Goal: Contribute content: Add original content to the website for others to see

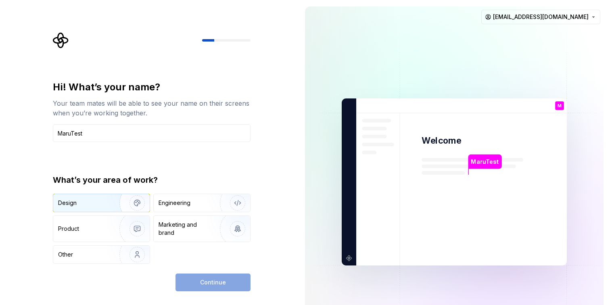
type input "MaruTest"
click at [126, 200] on img "button" at bounding box center [132, 203] width 52 height 54
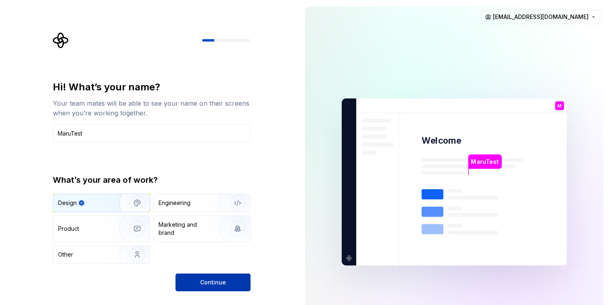
click at [224, 286] on span "Continue" at bounding box center [213, 282] width 26 height 8
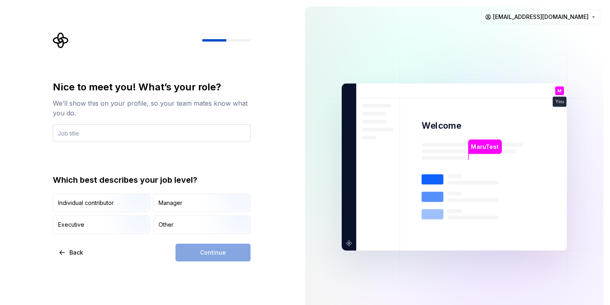
click at [74, 136] on input "text" at bounding box center [152, 133] width 198 height 18
click at [70, 133] on input "text" at bounding box center [152, 133] width 198 height 18
type input "DesignOps"
click at [205, 164] on div "Nice to meet you! What’s your role? We’ll show this on your profile, so your te…" at bounding box center [152, 157] width 198 height 153
click at [131, 201] on img "button" at bounding box center [131, 213] width 52 height 54
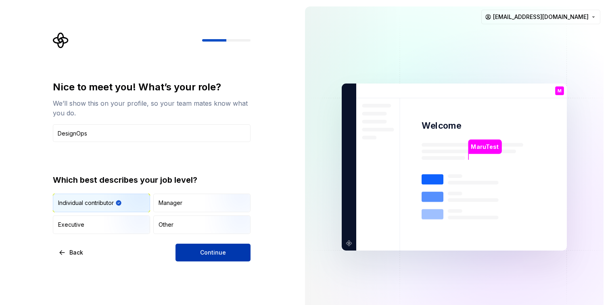
click at [233, 251] on button "Continue" at bounding box center [213, 253] width 75 height 18
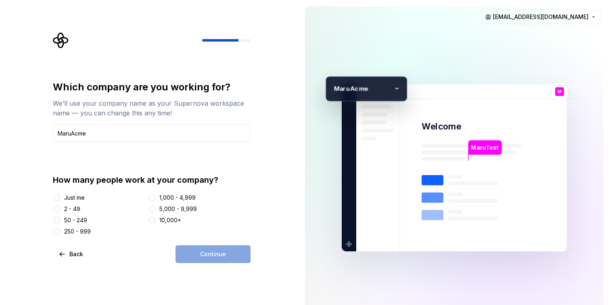
type input "MaruAcme"
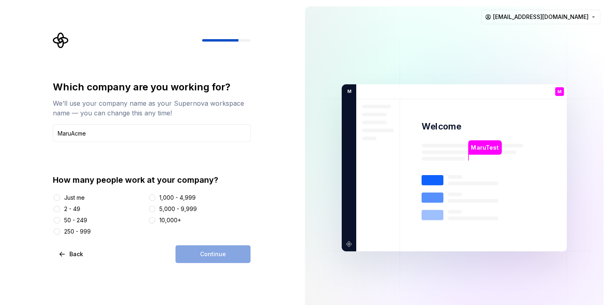
click at [100, 155] on div "Which company are you working for? We’ll use your company name as your Supernov…" at bounding box center [152, 158] width 198 height 155
click at [78, 196] on div "Just me" at bounding box center [74, 198] width 21 height 8
click at [60, 196] on button "Just me" at bounding box center [57, 198] width 6 height 6
click at [79, 196] on div "Just me" at bounding box center [74, 198] width 21 height 8
click at [60, 196] on button "Just me" at bounding box center [57, 198] width 6 height 6
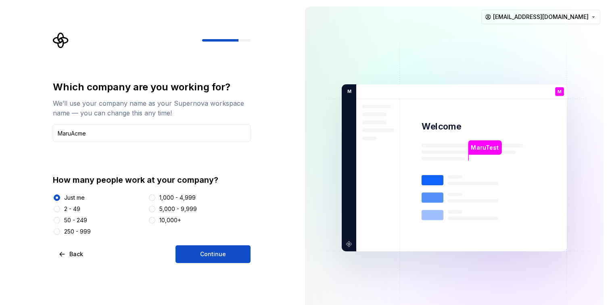
click at [195, 255] on button "Continue" at bounding box center [213, 254] width 75 height 18
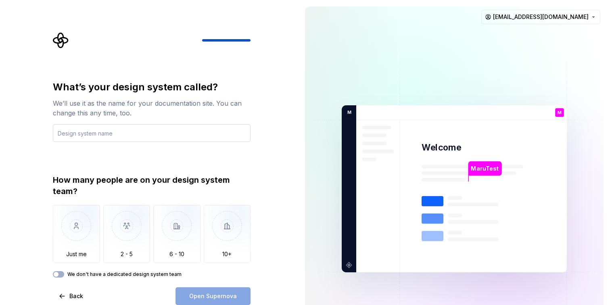
click at [82, 134] on input "text" at bounding box center [152, 133] width 198 height 18
type input "Pankuko Design System"
click at [176, 169] on div "What’s your design system called? We’ll use it as the name for your documentati…" at bounding box center [152, 179] width 198 height 197
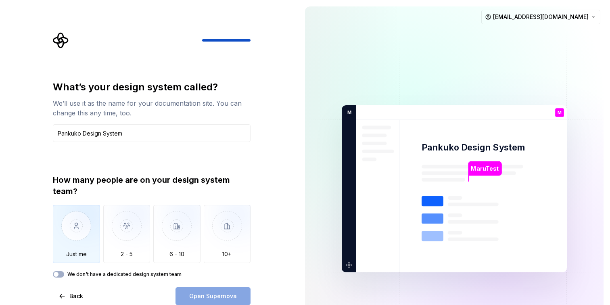
click at [85, 248] on img "button" at bounding box center [76, 232] width 47 height 54
click at [211, 294] on span "Open Supernova" at bounding box center [213, 296] width 48 height 8
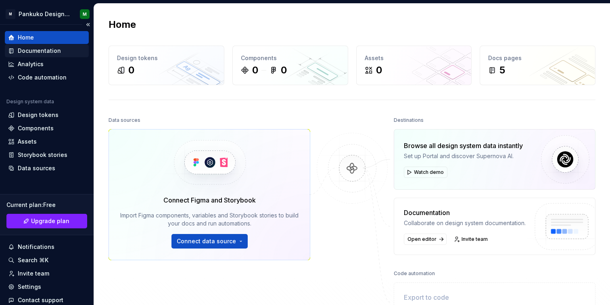
click at [48, 50] on div "Documentation" at bounding box center [39, 51] width 43 height 8
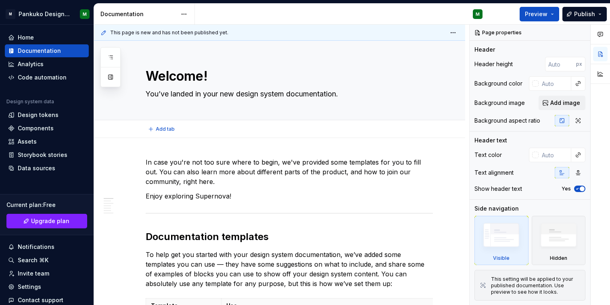
type textarea "*"
click at [29, 38] on div "Home" at bounding box center [26, 37] width 16 height 8
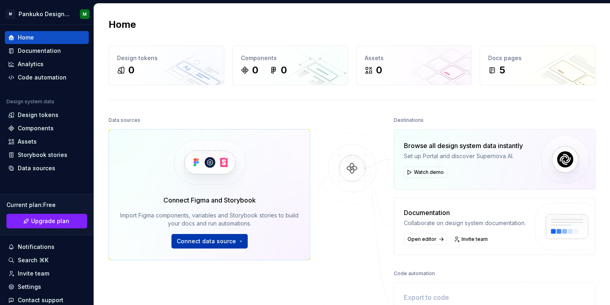
click at [221, 242] on span "Connect data source" at bounding box center [206, 241] width 59 height 8
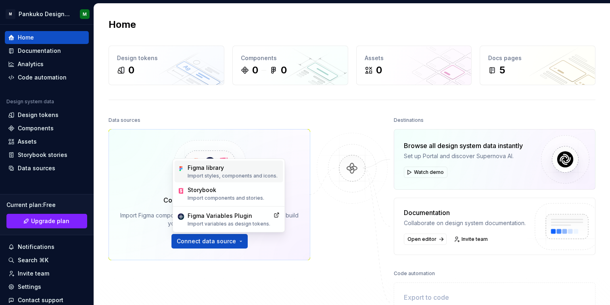
click at [220, 165] on div "Figma library" at bounding box center [233, 168] width 90 height 8
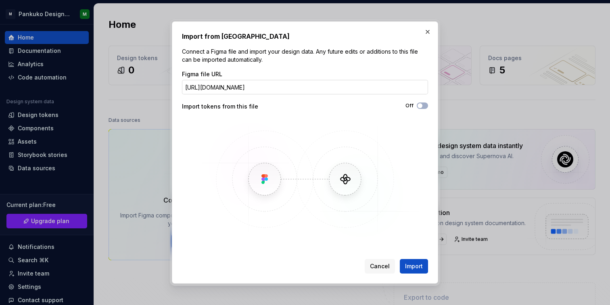
scroll to position [0, 201]
type input "https://www.figma.com/design/OV16TswUiywYMEoatNZCm2/Core-Components---Obelisco-…"
click at [295, 68] on div "Import from Figma Connect a Figma file and import your design data. Any future …" at bounding box center [305, 152] width 246 height 242
click at [418, 260] on button "Import" at bounding box center [414, 266] width 28 height 15
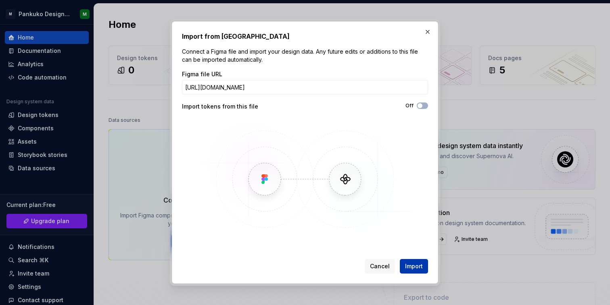
click at [416, 270] on span "Import" at bounding box center [414, 266] width 18 height 8
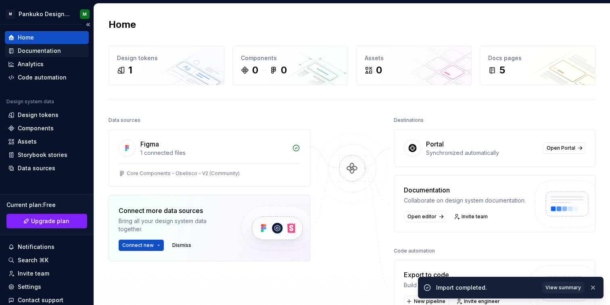
click at [55, 50] on div "Documentation" at bounding box center [39, 51] width 43 height 8
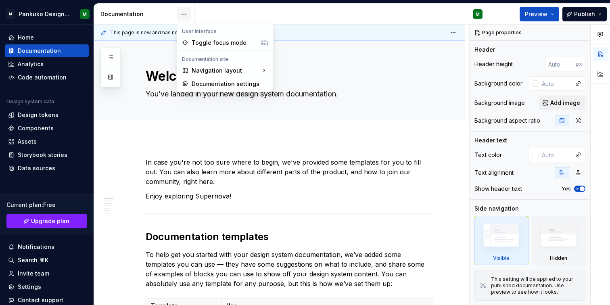
click at [184, 13] on html "M Pankuko Design System M Home Documentation Analytics Code automation Design s…" at bounding box center [305, 152] width 610 height 305
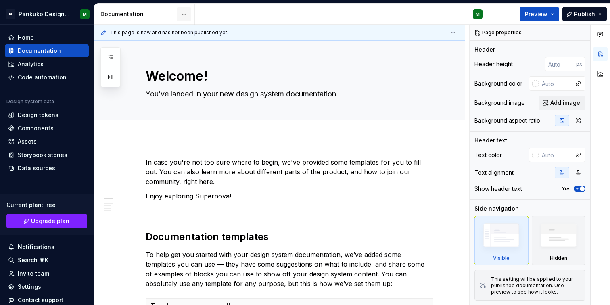
click at [184, 13] on html "M Pankuko Design System M Home Documentation Analytics Code automation Design s…" at bounding box center [305, 152] width 610 height 305
click at [580, 31] on button "button" at bounding box center [582, 32] width 11 height 11
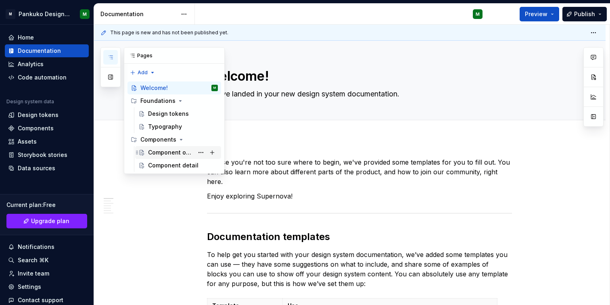
click at [166, 153] on div "Component overview" at bounding box center [171, 153] width 46 height 8
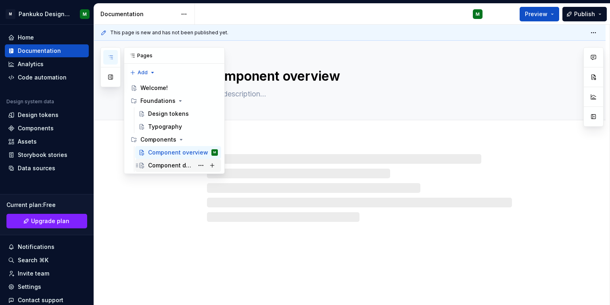
click at [167, 168] on div "Component detail" at bounding box center [171, 165] width 46 height 8
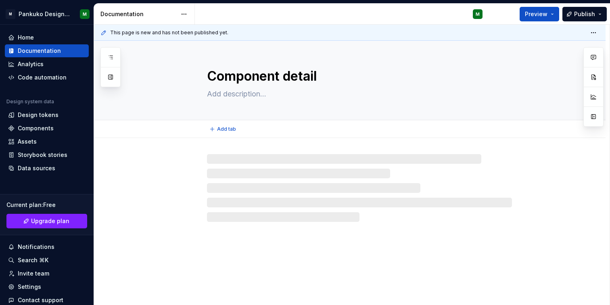
click at [257, 78] on textarea "Component detail" at bounding box center [357, 76] width 305 height 19
click at [243, 73] on textarea "Component detail" at bounding box center [357, 76] width 305 height 19
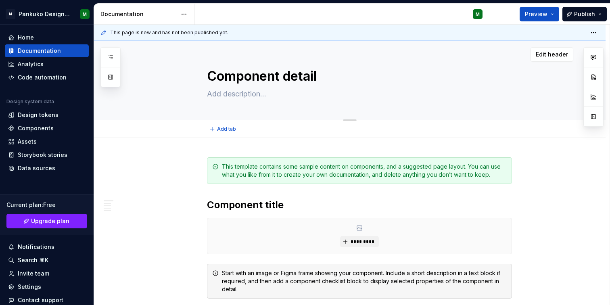
click at [243, 73] on textarea "Component detail" at bounding box center [357, 76] width 305 height 19
click at [560, 54] on span "Edit header" at bounding box center [552, 54] width 32 height 8
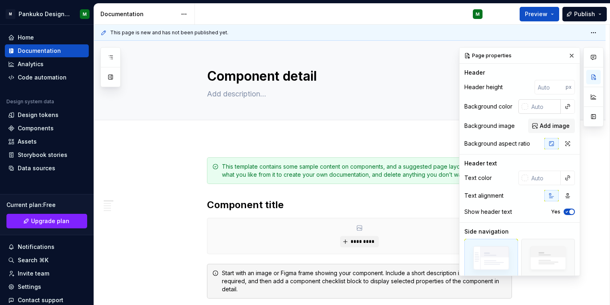
click at [522, 108] on div at bounding box center [525, 106] width 6 height 6
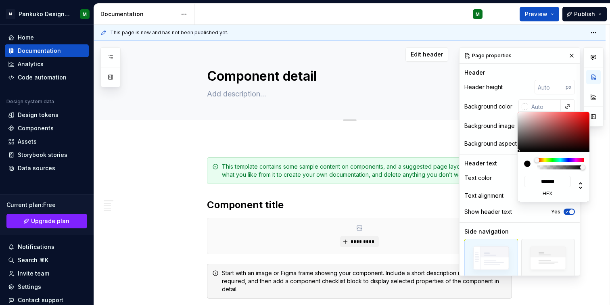
click at [364, 70] on html "M Pankuko Design System M Home Documentation Analytics Code automation Design s…" at bounding box center [305, 152] width 610 height 305
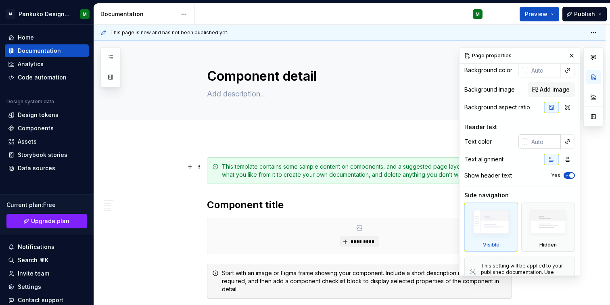
scroll to position [51, 0]
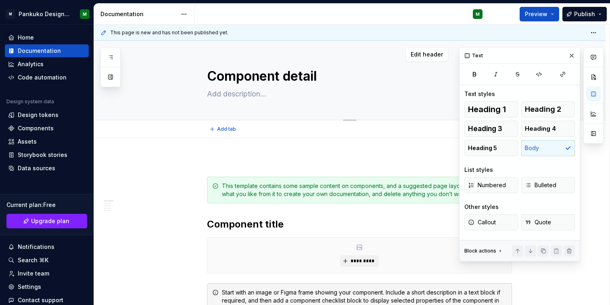
click at [228, 74] on textarea "Component detail" at bounding box center [357, 76] width 305 height 19
paste textarea "header"
type textarea "*"
type textarea "header"
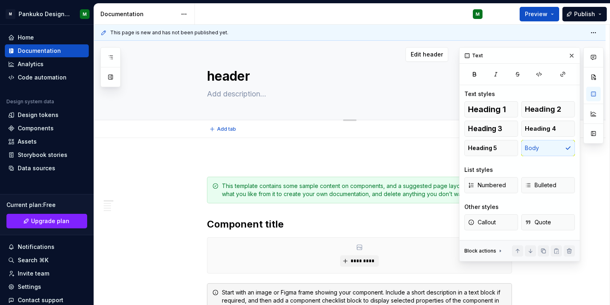
drag, startPoint x: 214, startPoint y: 76, endPoint x: 206, endPoint y: 75, distance: 8.1
click at [206, 75] on textarea "header" at bounding box center [357, 76] width 305 height 19
type textarea "*"
type textarea "Header"
type textarea "*"
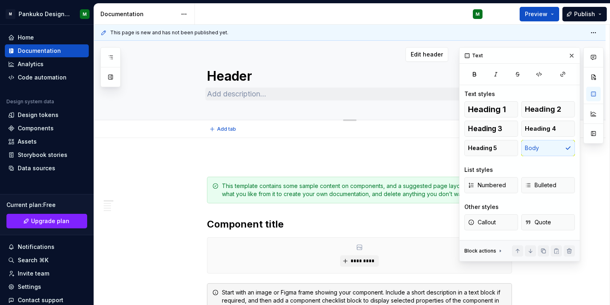
type textarea "Header"
click at [213, 97] on textarea at bounding box center [357, 94] width 305 height 13
paste textarea "El header es una sección ubicada en la parte superior de la página que contiene…"
type textarea "*"
type textarea "El header es una sección ubicada en la parte superior de la página que contiene…"
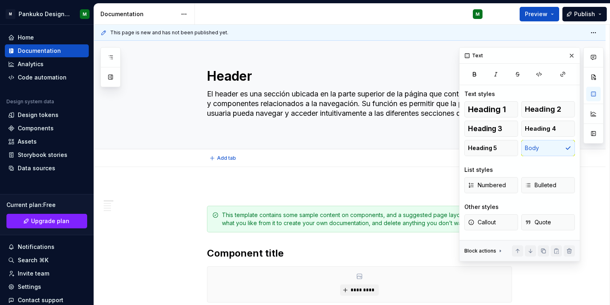
type textarea "*"
type textarea "El header es una sección ubicada en la parte superior de la página que contiene…"
click at [184, 187] on button "button" at bounding box center [189, 191] width 11 height 11
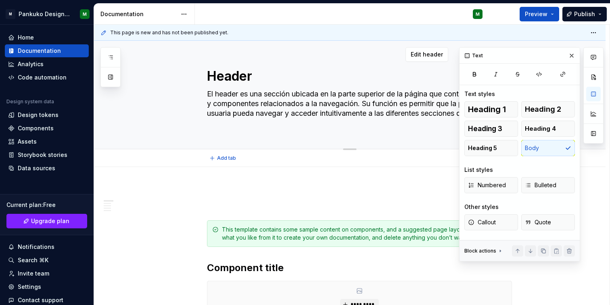
click at [419, 107] on textarea "El header es una sección ubicada en la parte superior de la página que contiene…" at bounding box center [357, 109] width 305 height 42
type textarea "*"
click at [226, 159] on span "Add tab" at bounding box center [226, 158] width 19 height 6
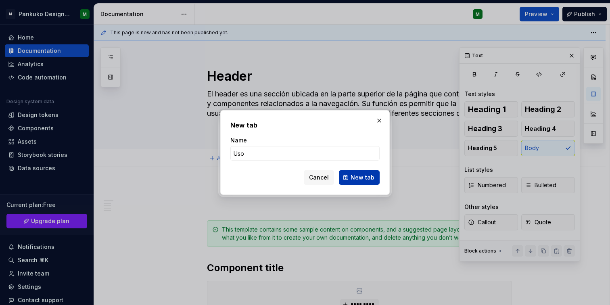
type input "Uso"
click at [368, 177] on span "New tab" at bounding box center [363, 178] width 24 height 8
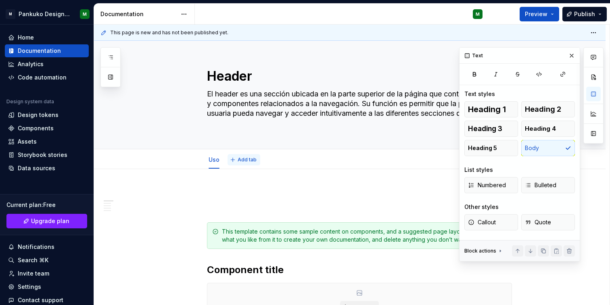
click at [242, 163] on button "Add tab" at bounding box center [244, 159] width 33 height 11
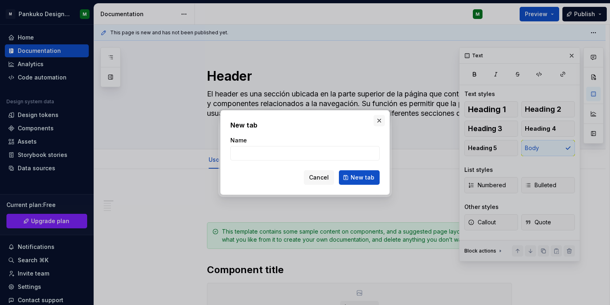
click at [379, 121] on button "button" at bounding box center [379, 120] width 11 height 11
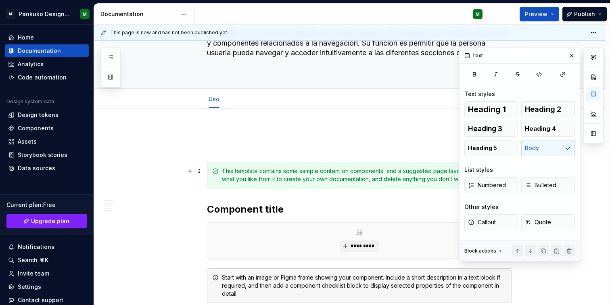
scroll to position [61, 0]
click at [228, 142] on p at bounding box center [359, 147] width 305 height 10
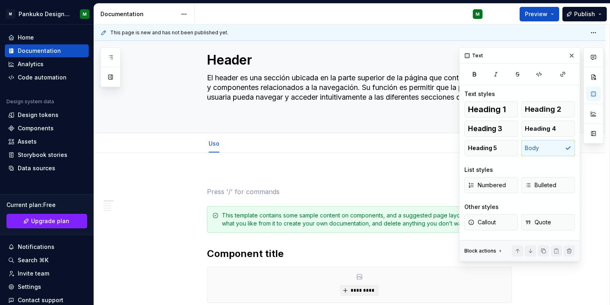
scroll to position [0, 0]
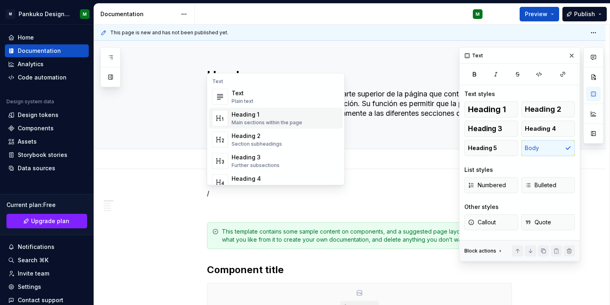
click at [264, 125] on div "Main sections within the page" at bounding box center [267, 122] width 71 height 6
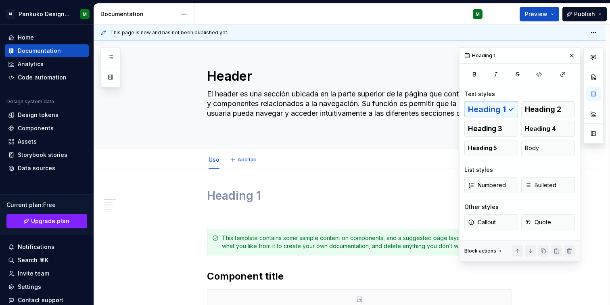
type textarea "*"
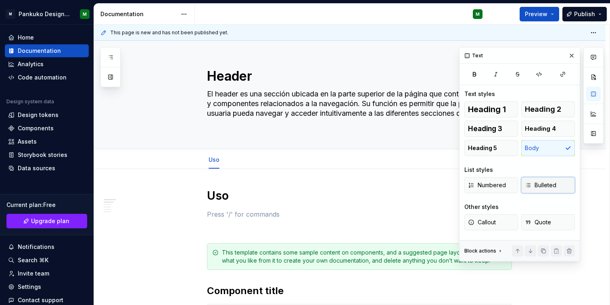
click at [559, 187] on button "Bulleted" at bounding box center [548, 185] width 54 height 16
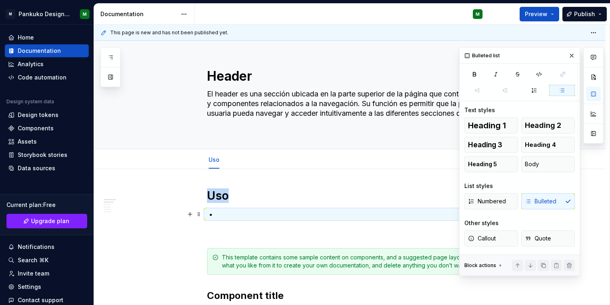
click at [283, 216] on p at bounding box center [364, 214] width 295 height 10
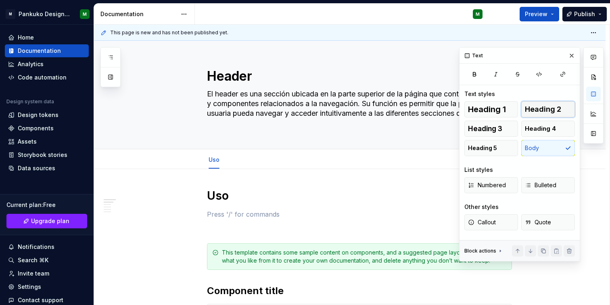
click at [556, 107] on span "Heading 2" at bounding box center [543, 109] width 36 height 8
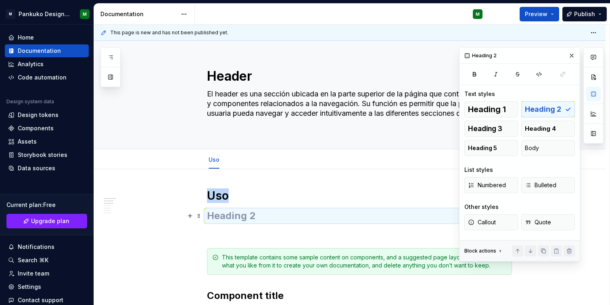
click at [243, 219] on h2 at bounding box center [359, 215] width 305 height 13
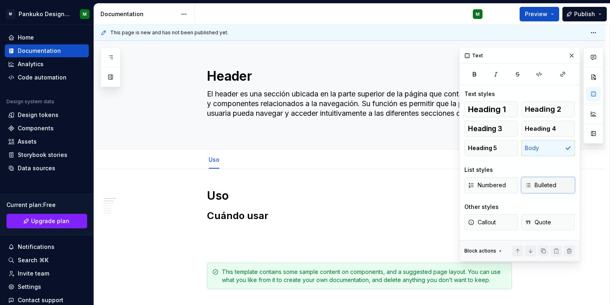
click at [548, 185] on span "Bulleted" at bounding box center [540, 185] width 31 height 8
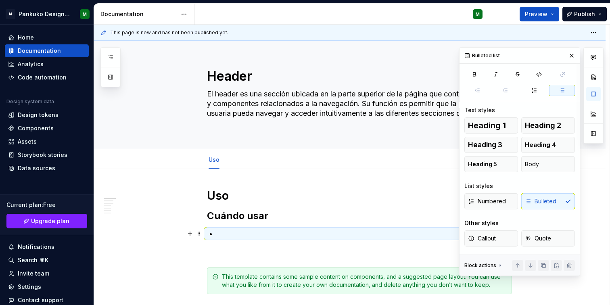
click at [254, 231] on p at bounding box center [364, 234] width 295 height 10
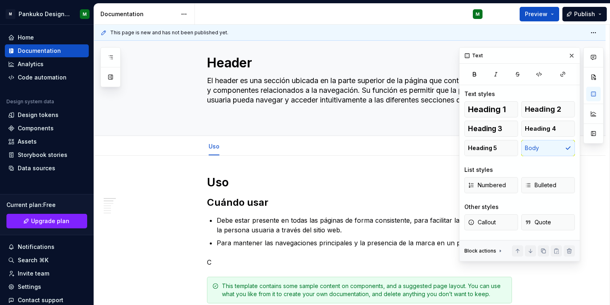
scroll to position [14, 0]
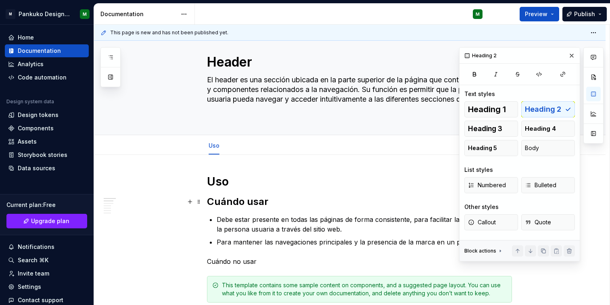
click at [237, 201] on h2 "Cuándo usar" at bounding box center [359, 201] width 305 height 13
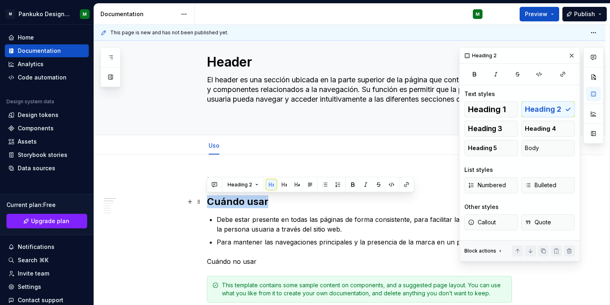
click at [237, 201] on h2 "Cuándo usar" at bounding box center [359, 201] width 305 height 13
click at [249, 184] on span "Heading 2" at bounding box center [240, 185] width 25 height 6
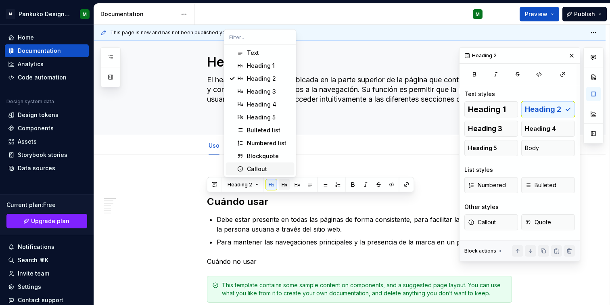
click at [281, 182] on button "button" at bounding box center [284, 184] width 11 height 11
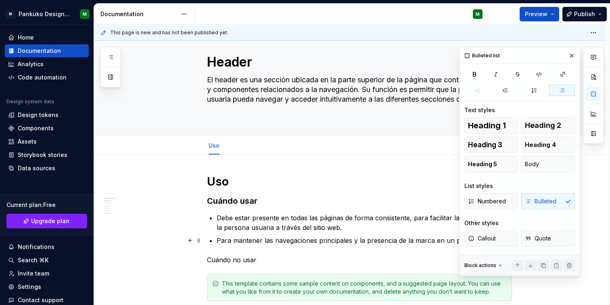
click at [243, 239] on p "Para mantener las navegaciones principales y la presencia de la marca en un pri…" at bounding box center [364, 241] width 295 height 10
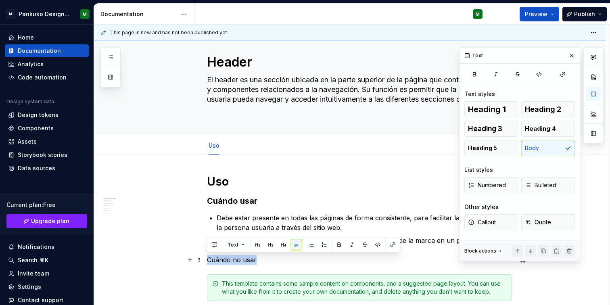
drag, startPoint x: 273, startPoint y: 258, endPoint x: 206, endPoint y: 260, distance: 67.4
click at [268, 244] on button "button" at bounding box center [270, 244] width 11 height 11
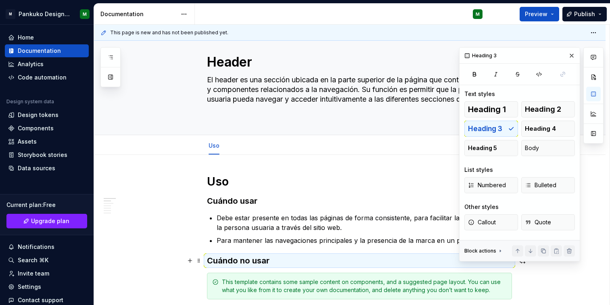
click at [274, 261] on h3 "Cuándo no usar" at bounding box center [359, 260] width 305 height 11
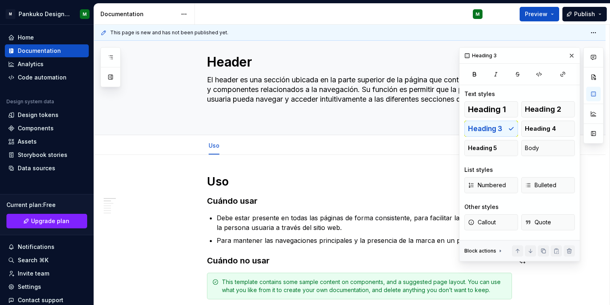
click at [284, 261] on h3 "Cuándo no usar" at bounding box center [359, 260] width 305 height 11
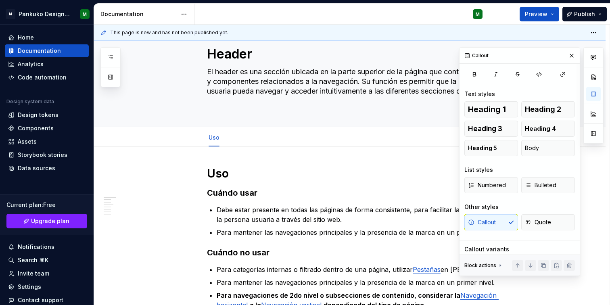
scroll to position [103, 0]
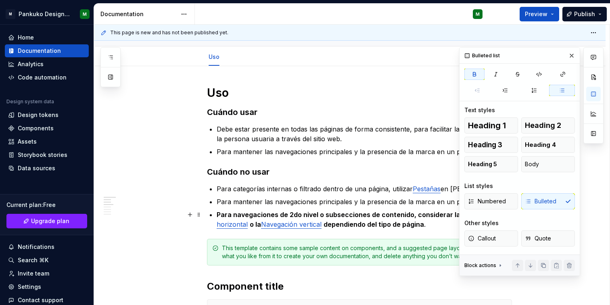
drag, startPoint x: 389, startPoint y: 222, endPoint x: 319, endPoint y: 219, distance: 70.7
click at [388, 223] on strong "dependiendo del tipo de página" at bounding box center [374, 224] width 100 height 8
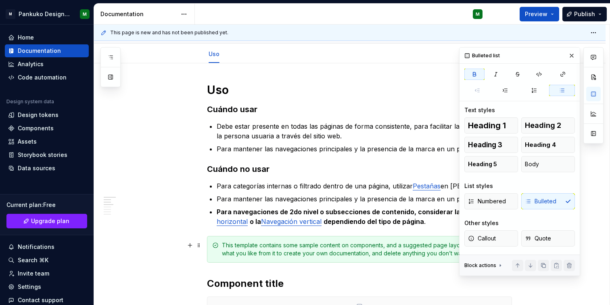
scroll to position [107, 0]
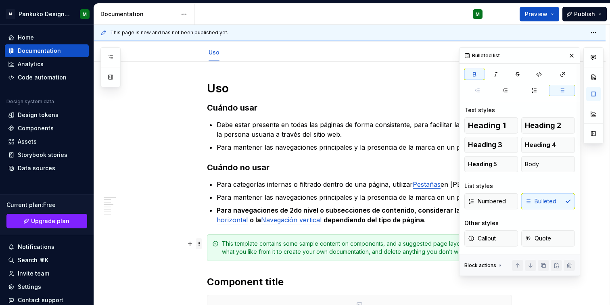
click at [198, 244] on span at bounding box center [199, 243] width 6 height 11
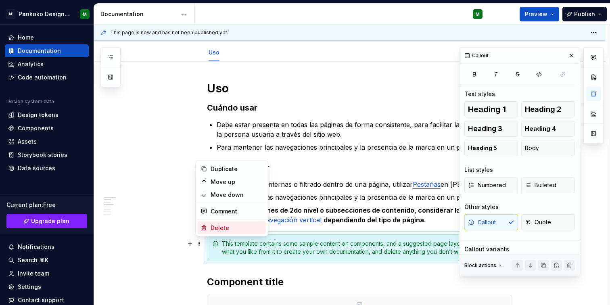
click at [214, 225] on div "Delete" at bounding box center [237, 228] width 52 height 8
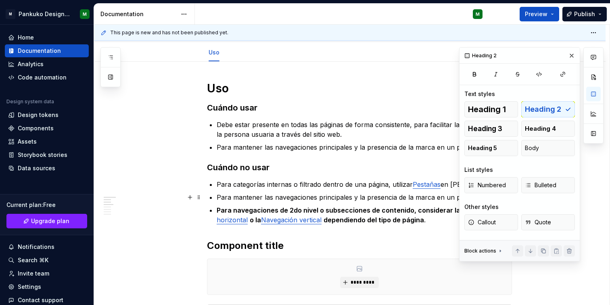
click at [590, 189] on div at bounding box center [594, 154] width 20 height 214
click at [571, 52] on button "button" at bounding box center [571, 55] width 11 height 11
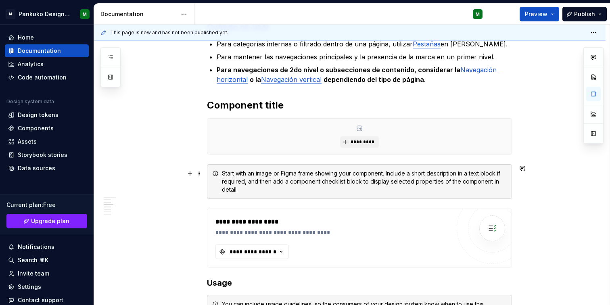
scroll to position [240, 0]
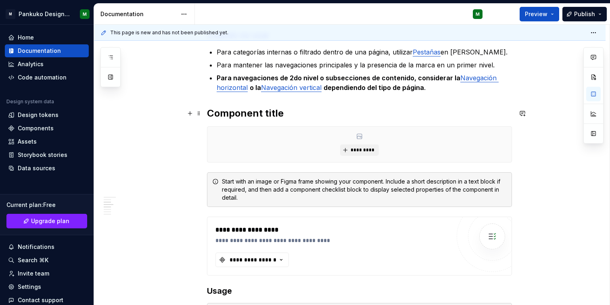
click at [366, 112] on h2 "Component title" at bounding box center [359, 113] width 305 height 13
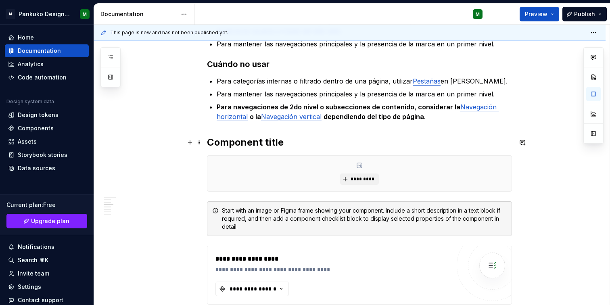
scroll to position [188, 0]
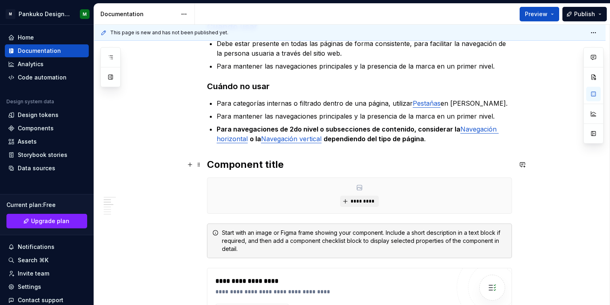
type textarea "*"
